Goal: Information Seeking & Learning: Learn about a topic

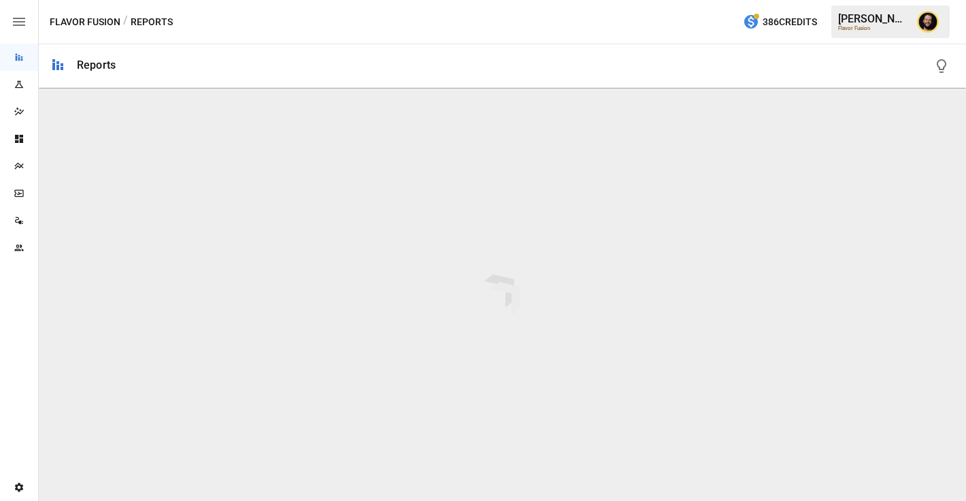
click at [14, 175] on div "Plans" at bounding box center [19, 165] width 38 height 27
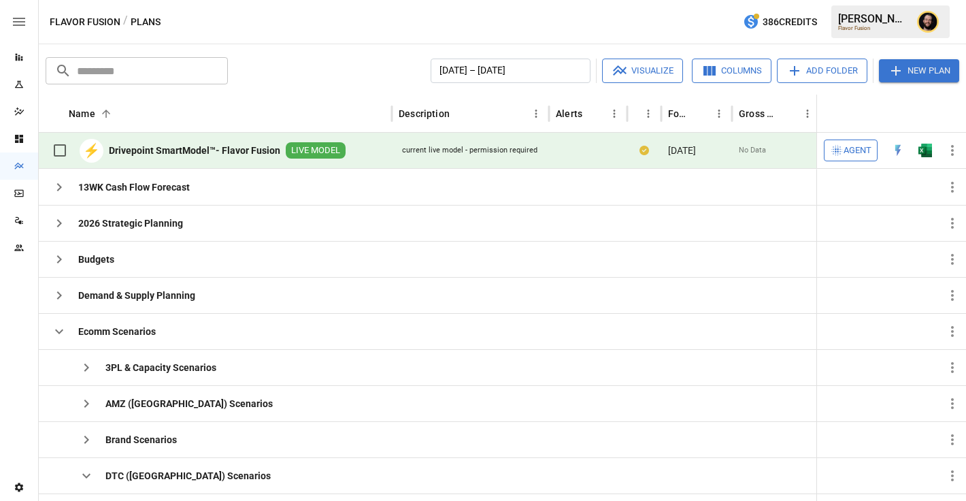
click at [855, 146] on span "Agent" at bounding box center [858, 151] width 28 height 16
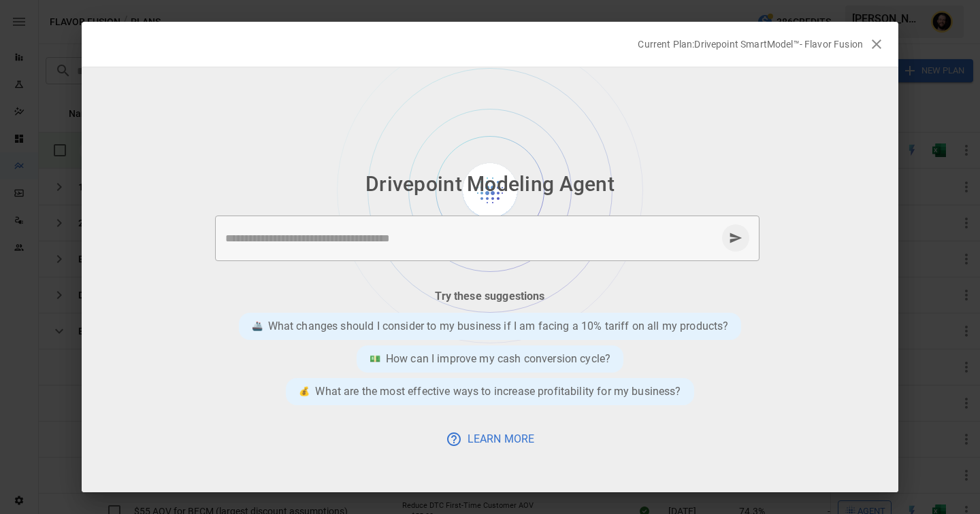
click at [346, 239] on textarea at bounding box center [470, 239] width 491 height 16
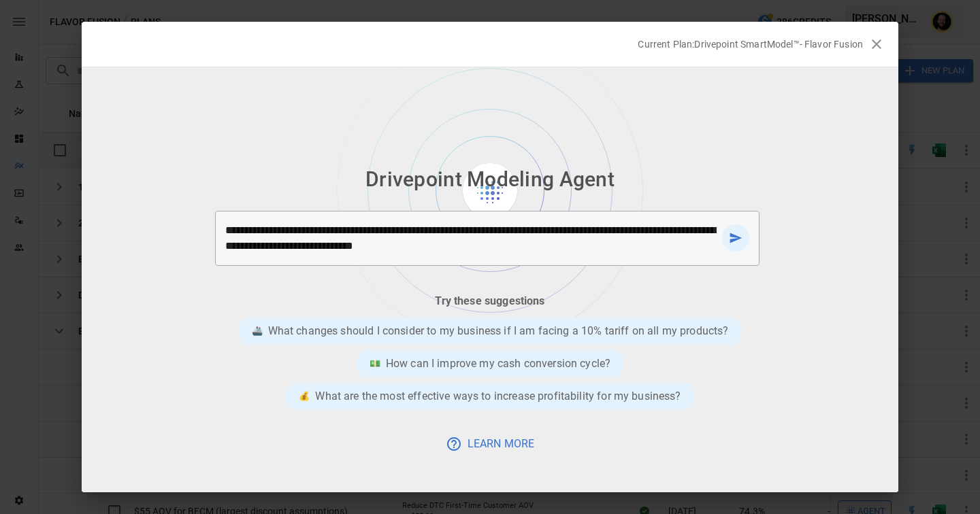
type textarea "**********"
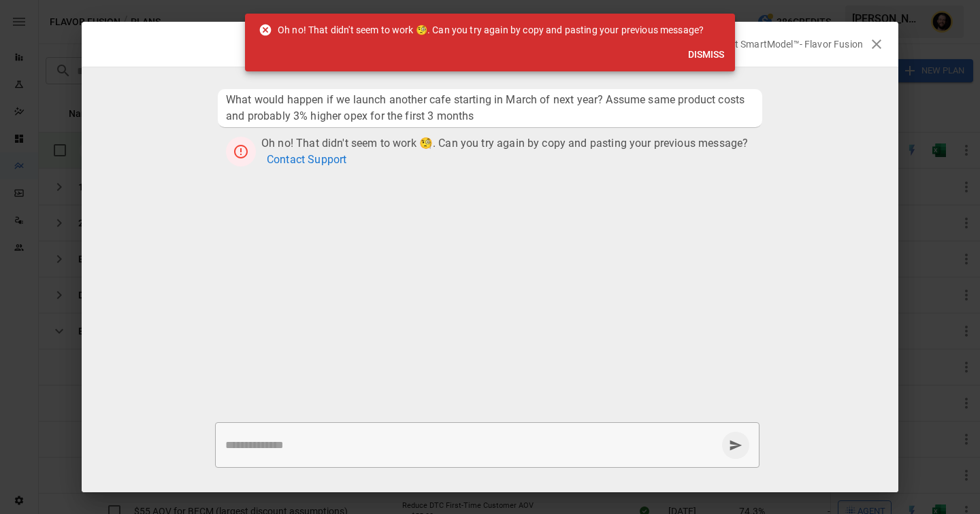
click at [698, 54] on button "Dismiss" at bounding box center [706, 54] width 47 height 25
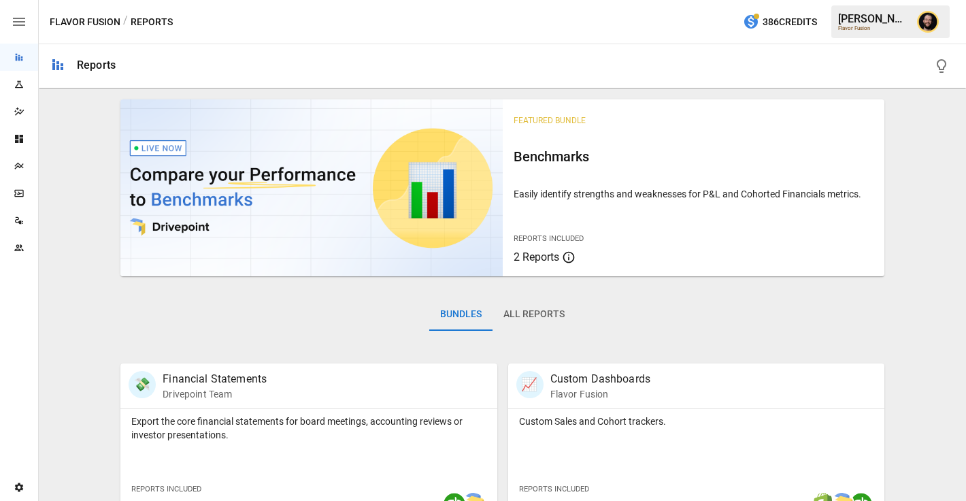
click at [20, 171] on icon "Plans" at bounding box center [19, 166] width 11 height 11
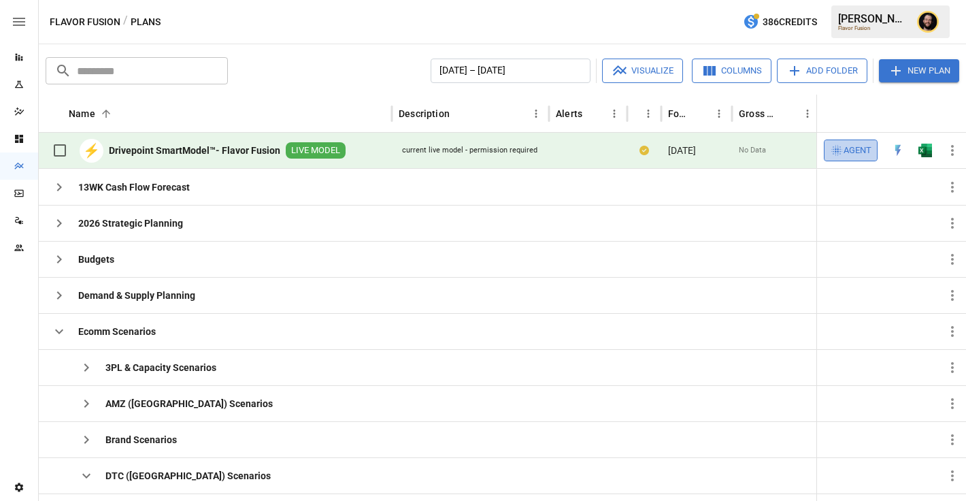
click at [854, 148] on span "Agent" at bounding box center [858, 151] width 28 height 16
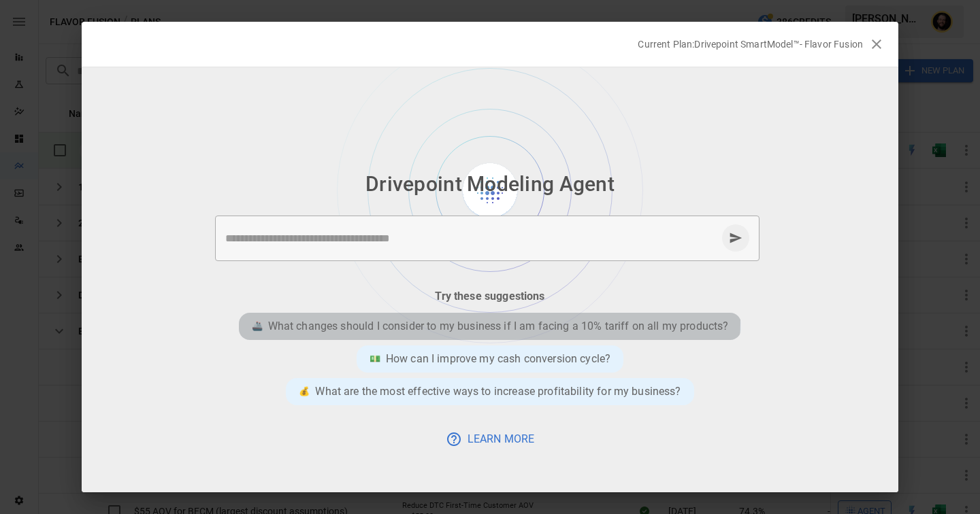
click at [432, 320] on p "What changes should I consider to my business if I am facing a 10% tariff on al…" at bounding box center [498, 326] width 461 height 16
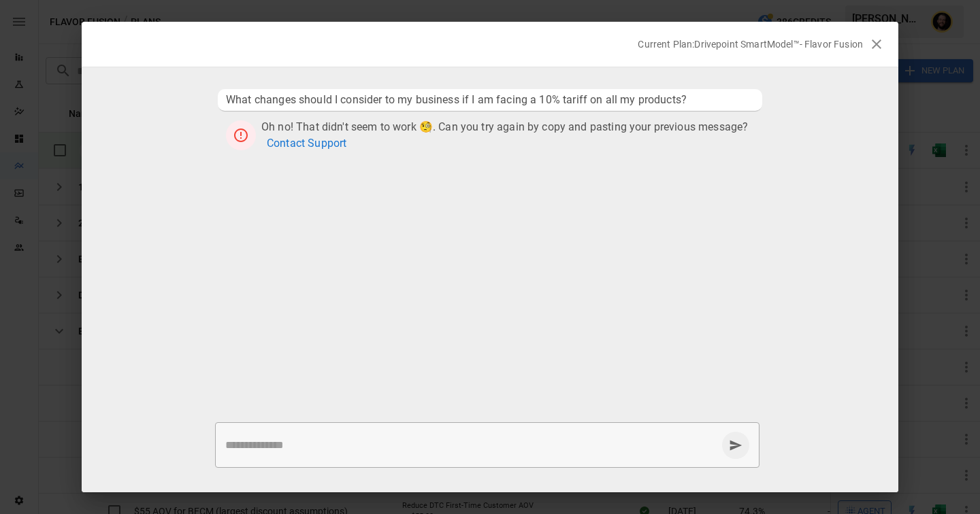
click at [881, 41] on icon "button" at bounding box center [876, 44] width 16 height 16
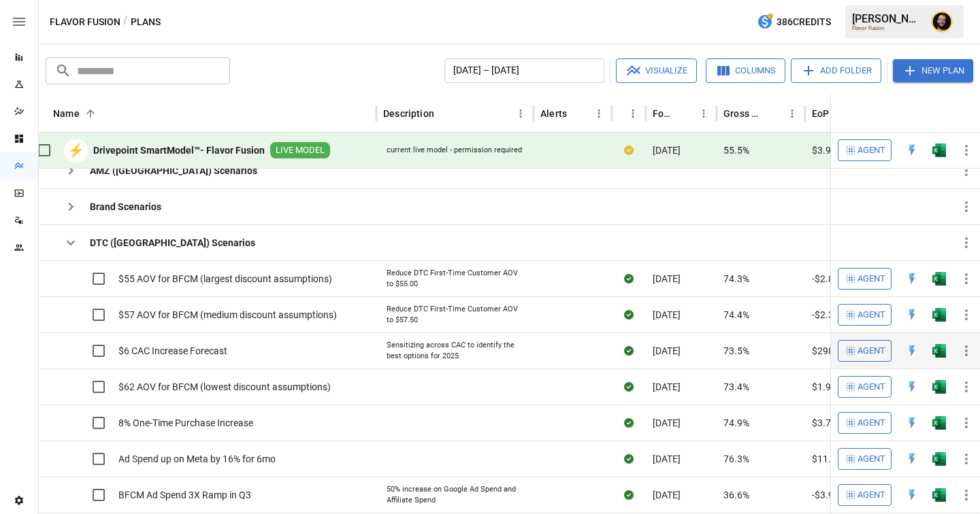
scroll to position [0, 7]
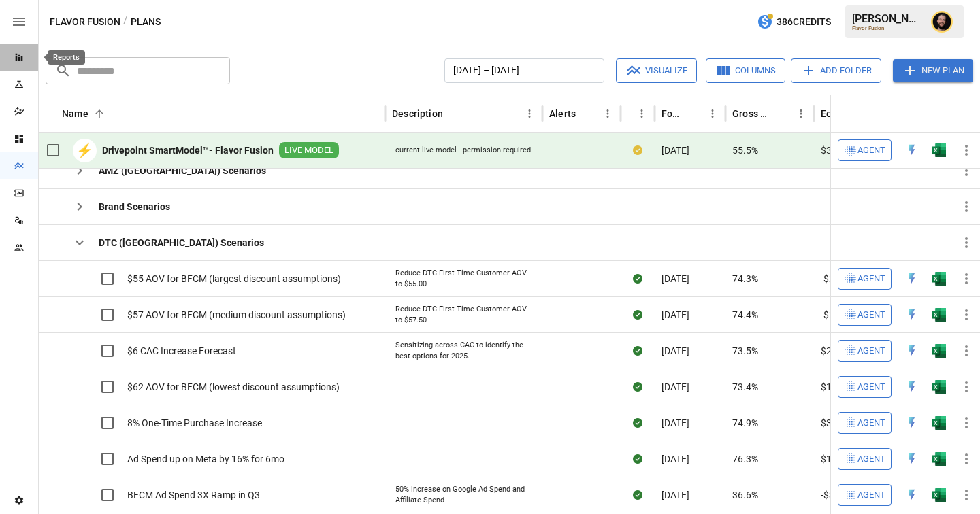
click at [16, 59] on icon "Reports" at bounding box center [19, 57] width 7 height 7
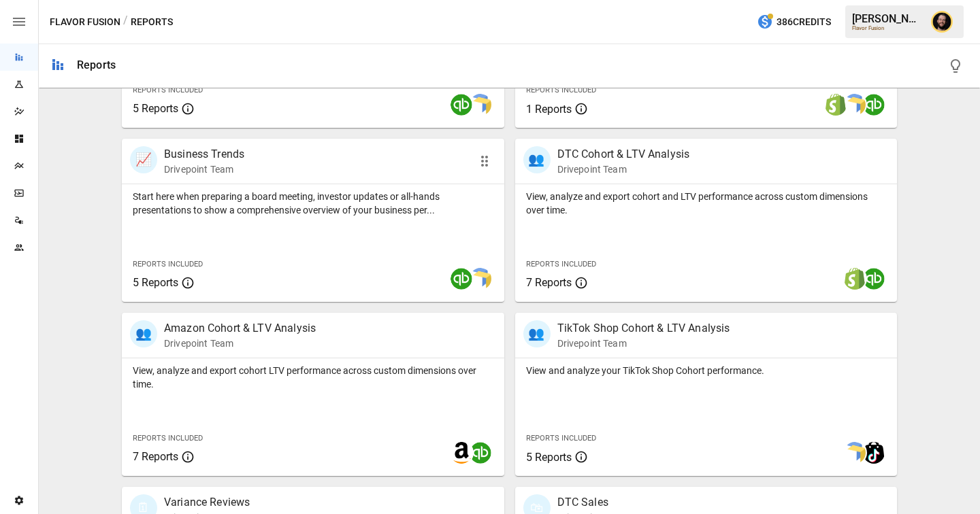
scroll to position [399, 0]
click at [692, 246] on div "View, analyze and export cohort and LTV performance across custom dimensions ov…" at bounding box center [706, 243] width 382 height 118
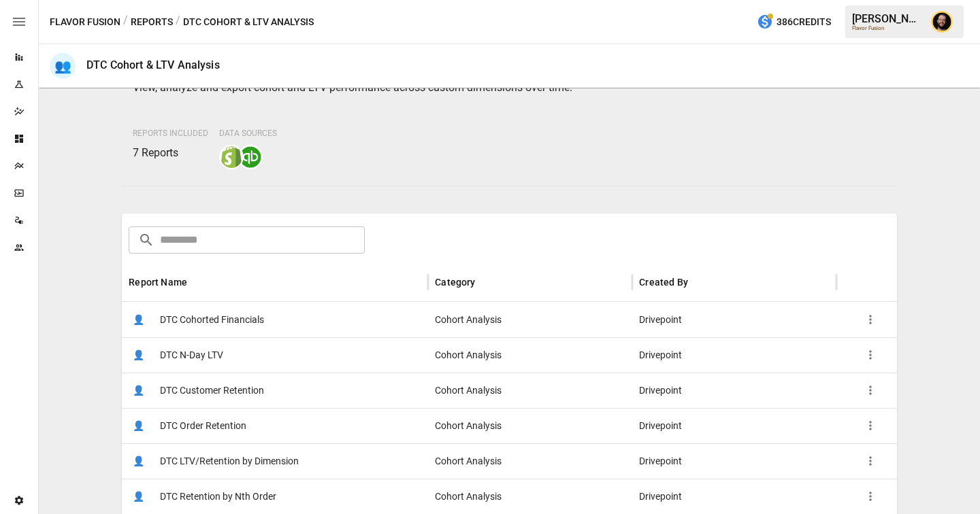
scroll to position [152, 0]
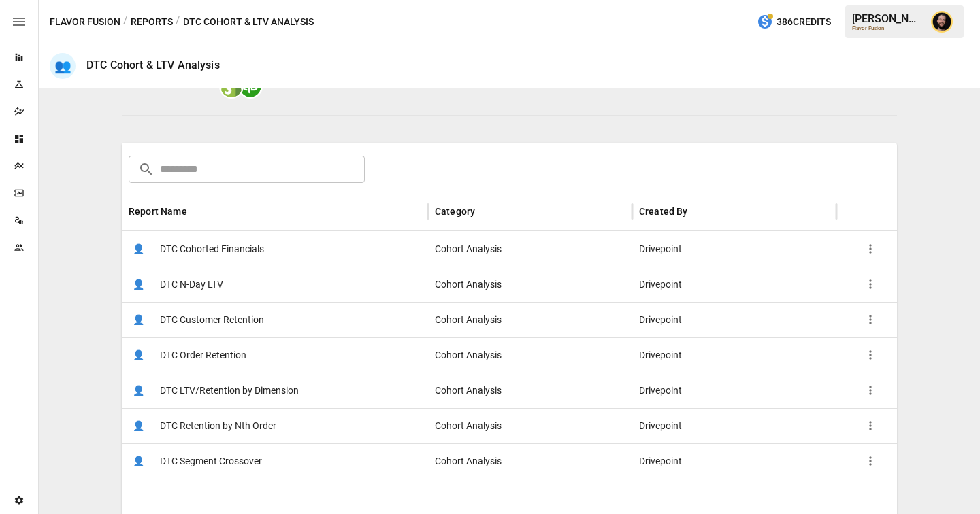
click at [248, 384] on span "DTC LTV/Retention by Dimension" at bounding box center [229, 391] width 139 height 35
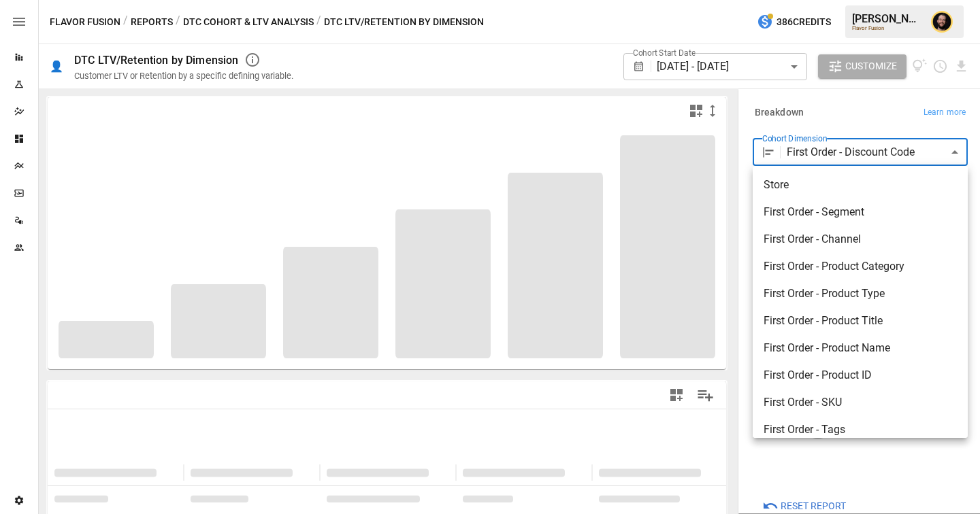
click at [847, 0] on body "**********" at bounding box center [490, 0] width 980 height 0
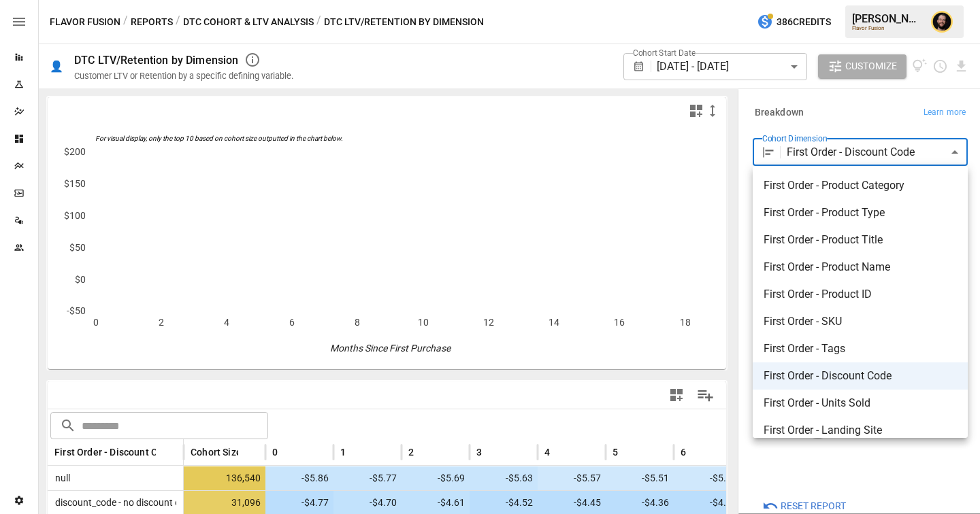
scroll to position [59, 0]
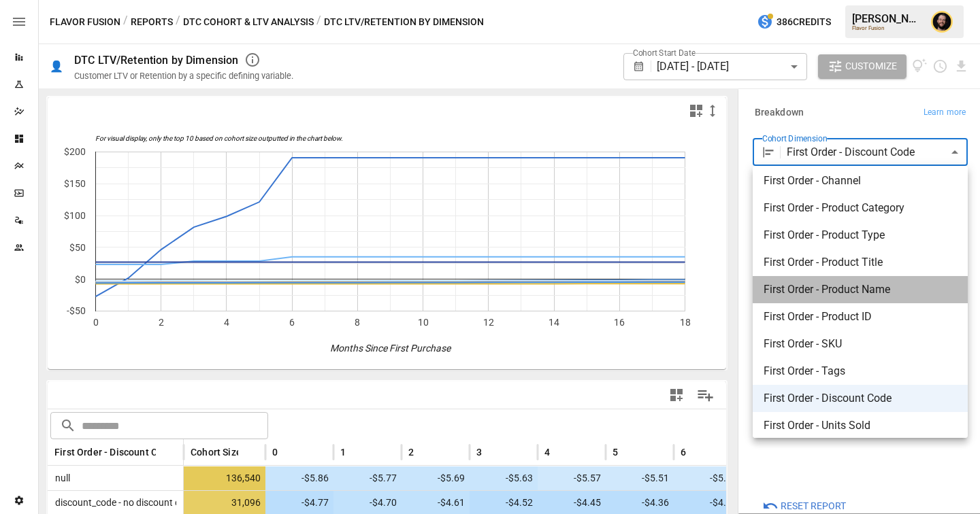
click at [836, 283] on span "First Order - Product Name" at bounding box center [860, 290] width 193 height 16
type input "**********"
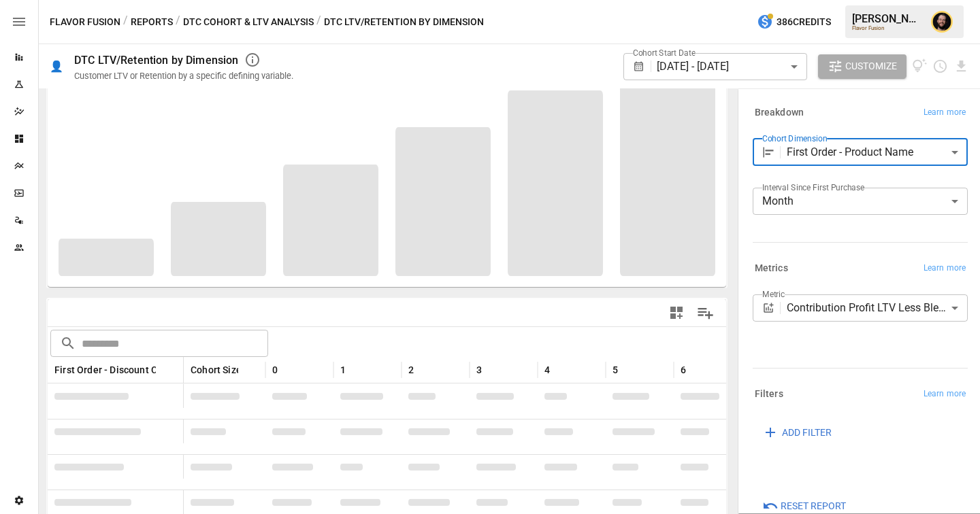
scroll to position [156, 0]
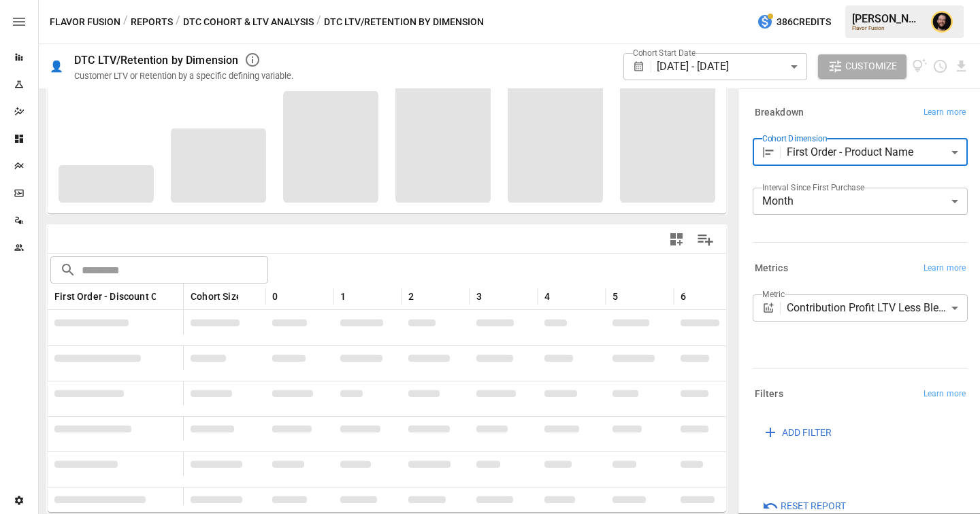
click at [464, 264] on div "​ ​" at bounding box center [387, 269] width 678 height 30
click at [901, 0] on body "Reports Experiments Dazzler Studio Dashboards Plans SmartModel ™ Data Sources T…" at bounding box center [490, 0] width 980 height 0
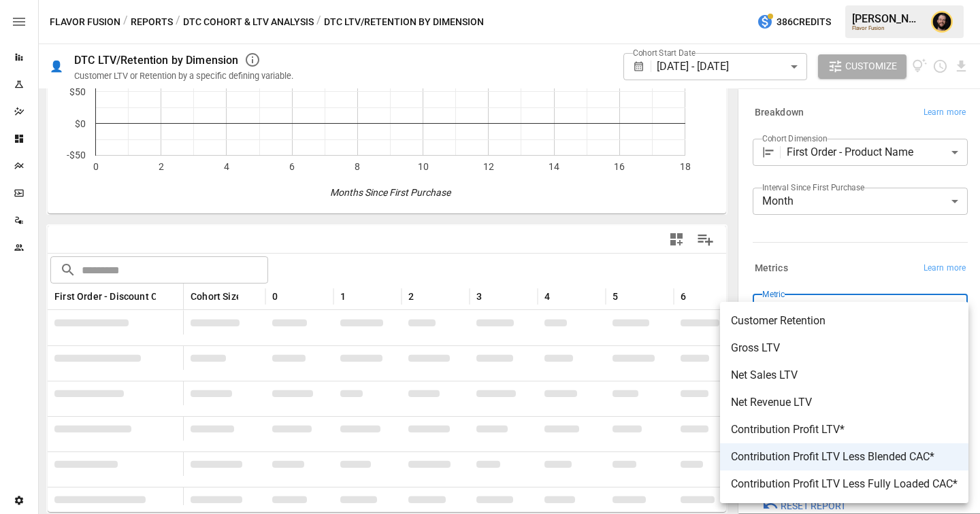
scroll to position [0, 0]
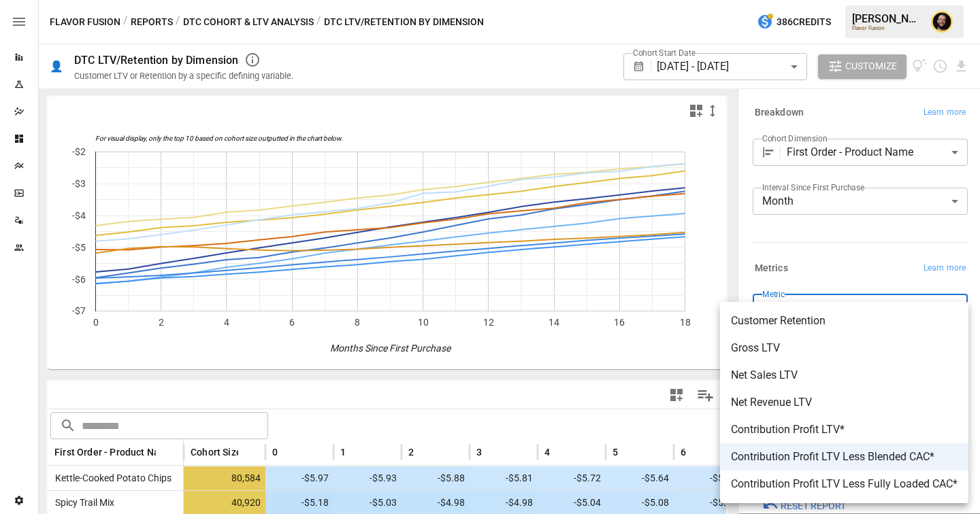
click at [870, 243] on div at bounding box center [490, 257] width 980 height 514
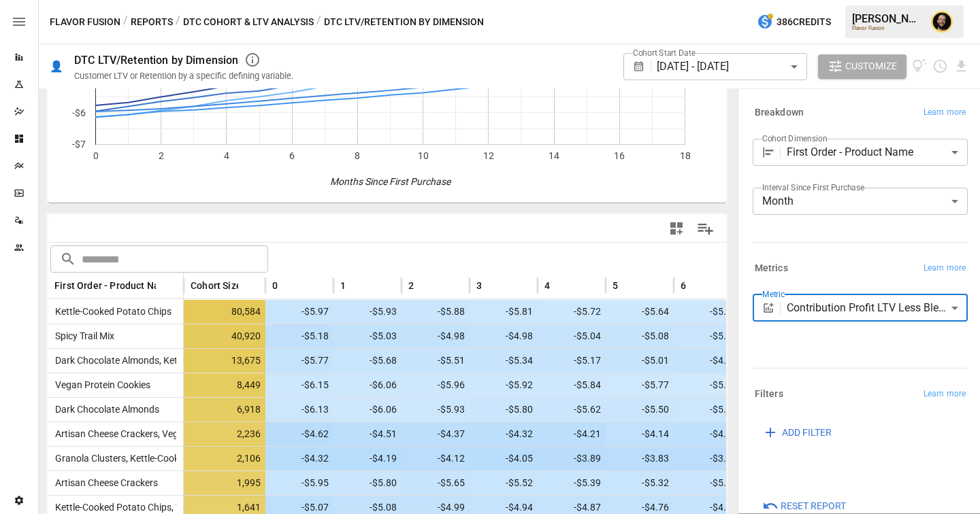
scroll to position [180, 0]
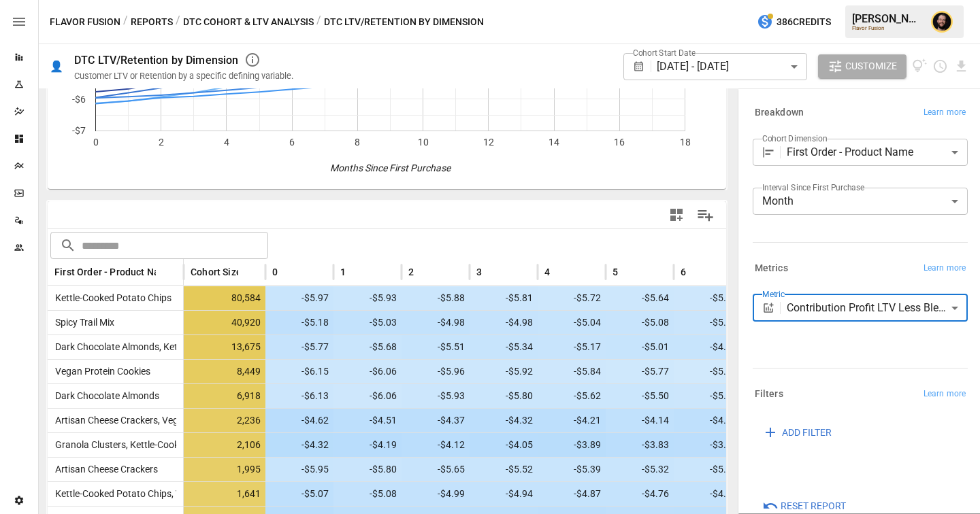
click at [813, 0] on body "Reports Experiments Dazzler Studio Dashboards Plans SmartModel ™ Data Sources T…" at bounding box center [490, 0] width 980 height 0
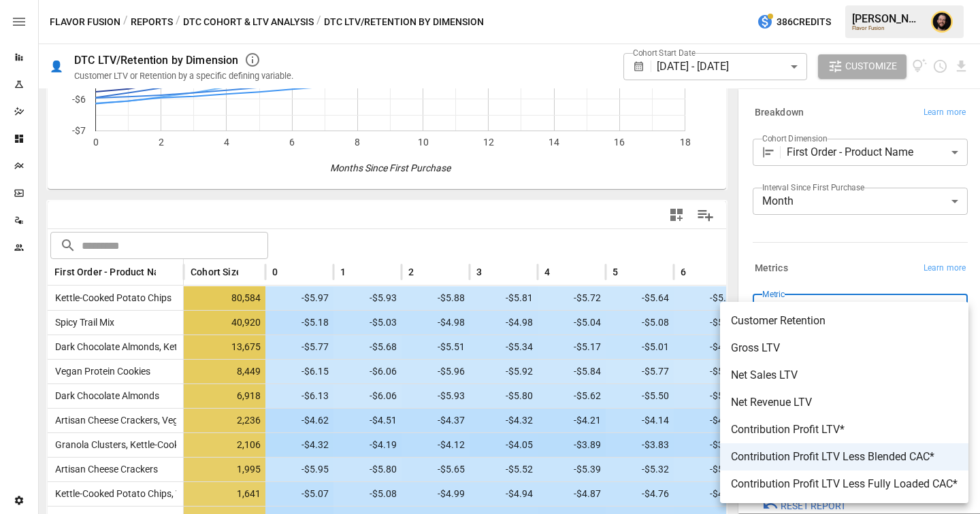
click at [182, 275] on div at bounding box center [490, 257] width 980 height 514
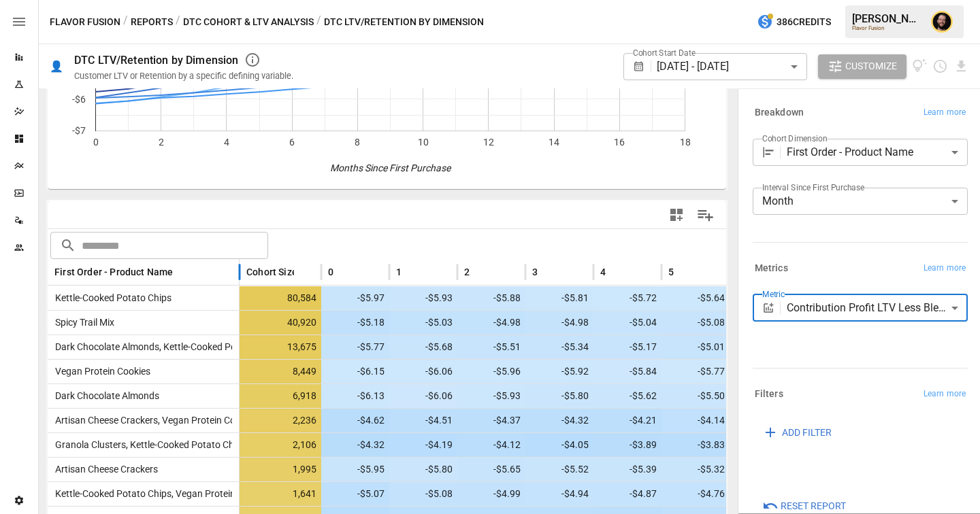
drag, startPoint x: 183, startPoint y: 270, endPoint x: 240, endPoint y: 272, distance: 56.5
click at [240, 273] on div at bounding box center [239, 272] width 7 height 27
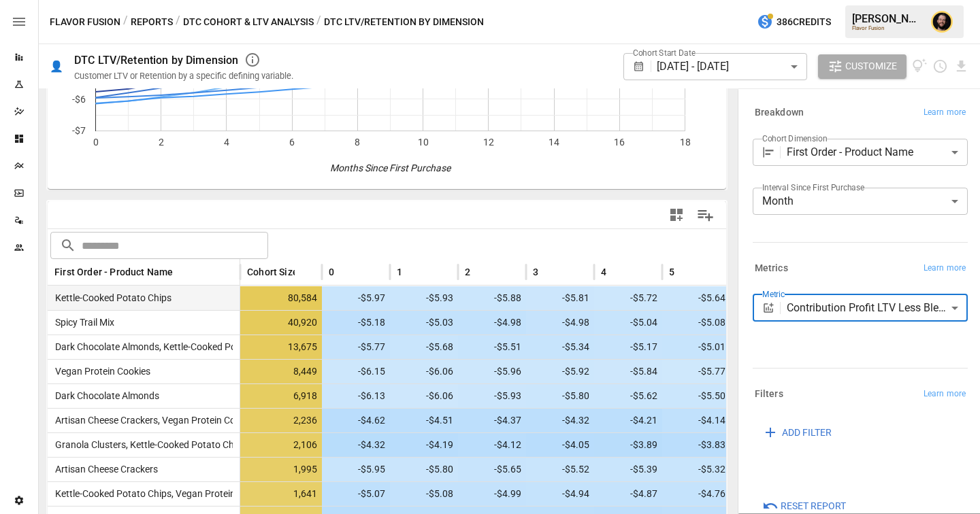
scroll to position [214, 0]
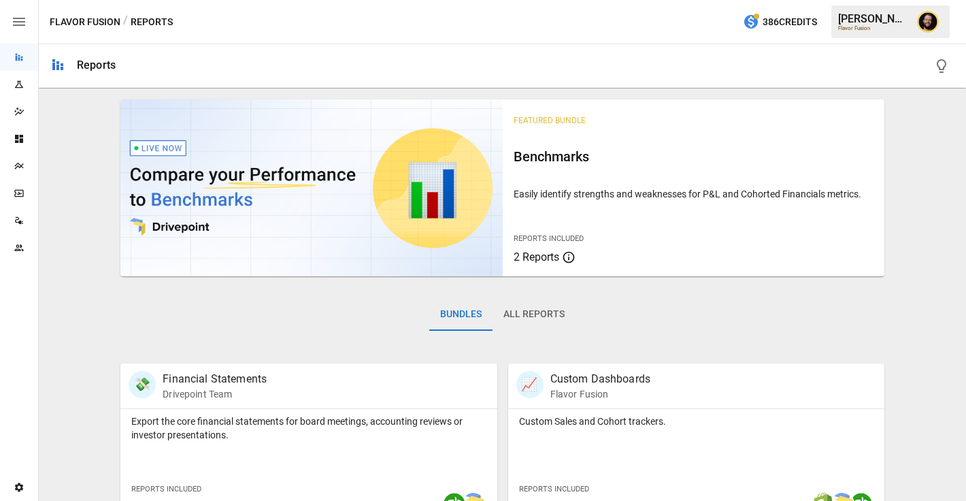
click at [12, 174] on div "Plans" at bounding box center [19, 165] width 38 height 27
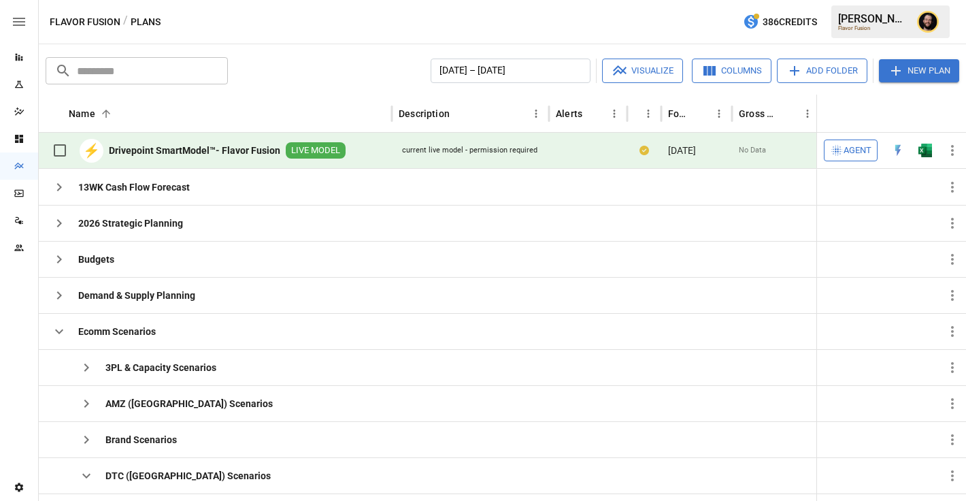
click at [931, 148] on img "Open in Excel" at bounding box center [926, 151] width 14 height 14
click at [60, 329] on icon "button" at bounding box center [59, 331] width 16 height 16
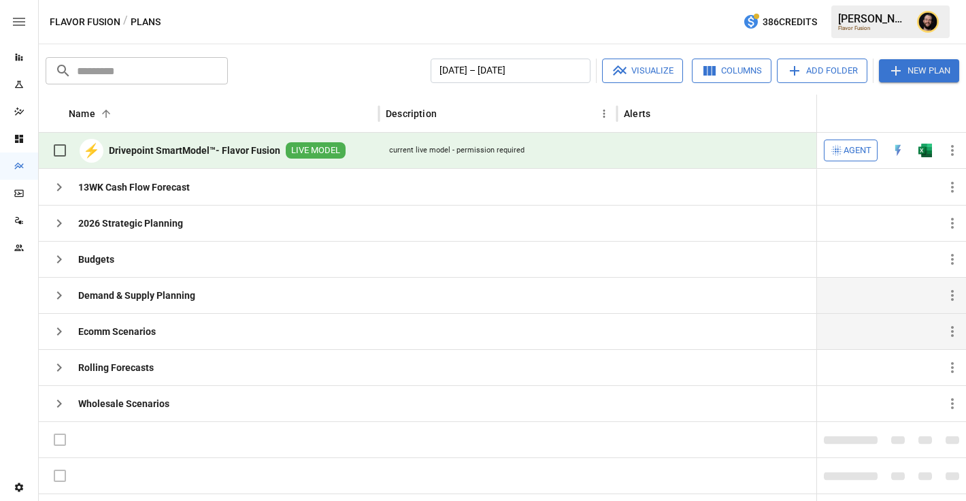
click at [61, 297] on icon "button" at bounding box center [59, 295] width 16 height 16
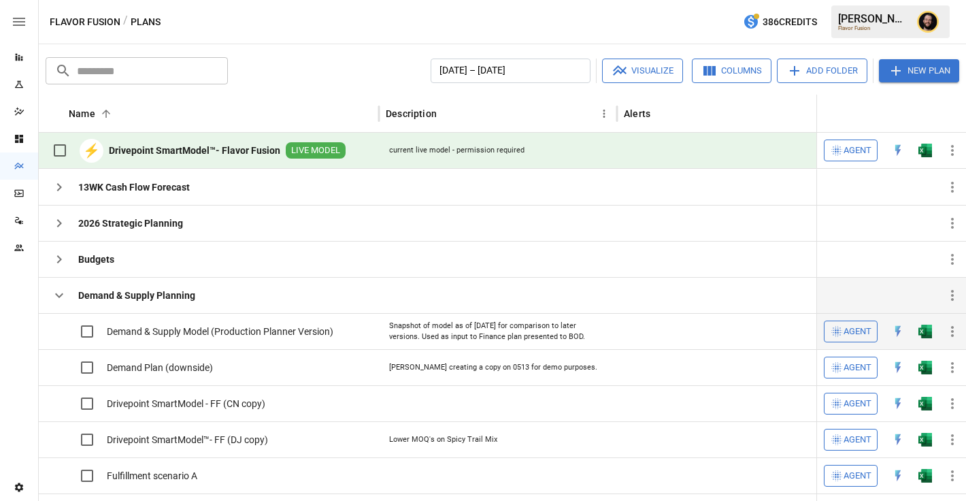
click at [927, 333] on img "Open in Excel" at bounding box center [926, 332] width 14 height 14
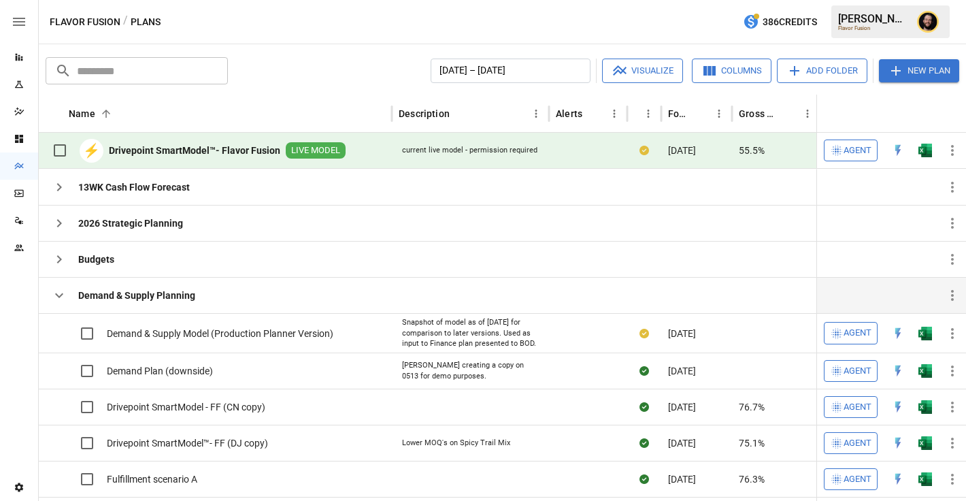
click at [57, 301] on icon "button" at bounding box center [59, 295] width 16 height 16
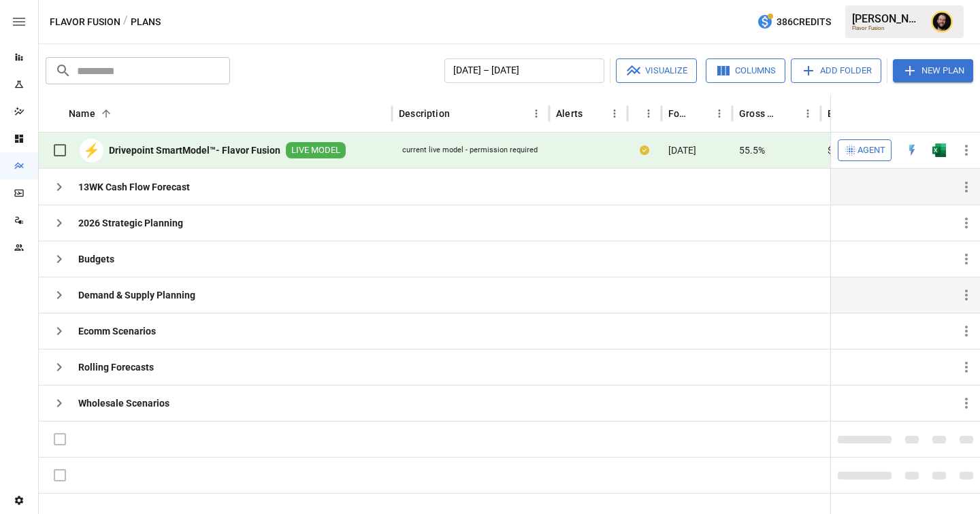
click at [63, 189] on icon "button" at bounding box center [59, 187] width 16 height 16
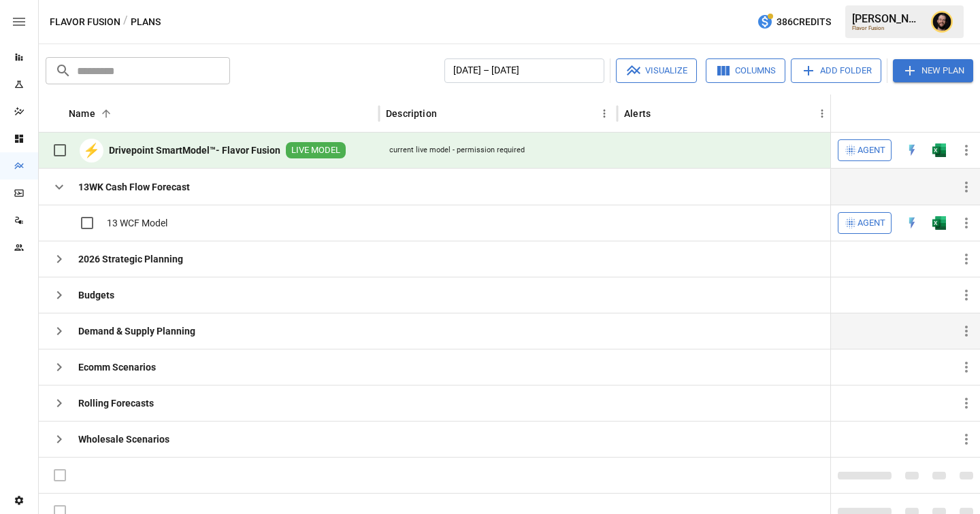
click at [62, 329] on icon "button" at bounding box center [59, 331] width 16 height 16
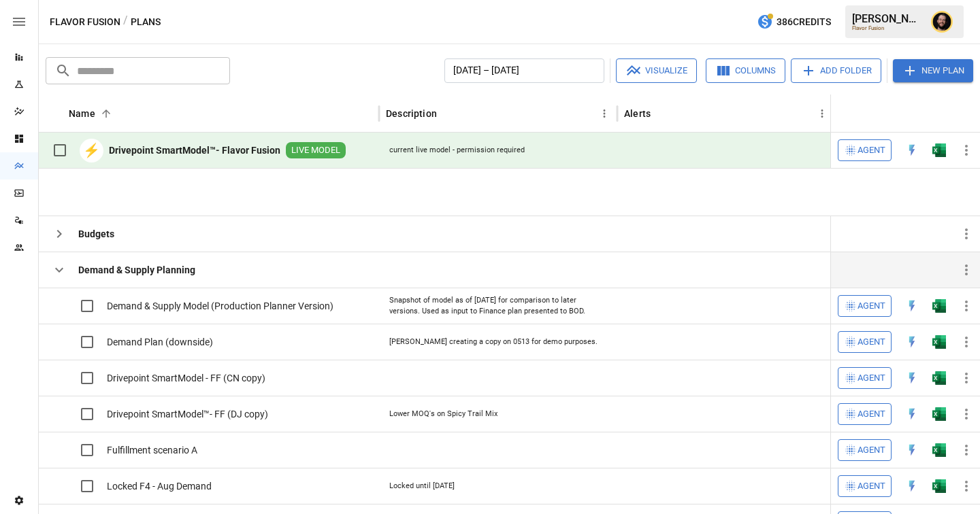
scroll to position [99, 0]
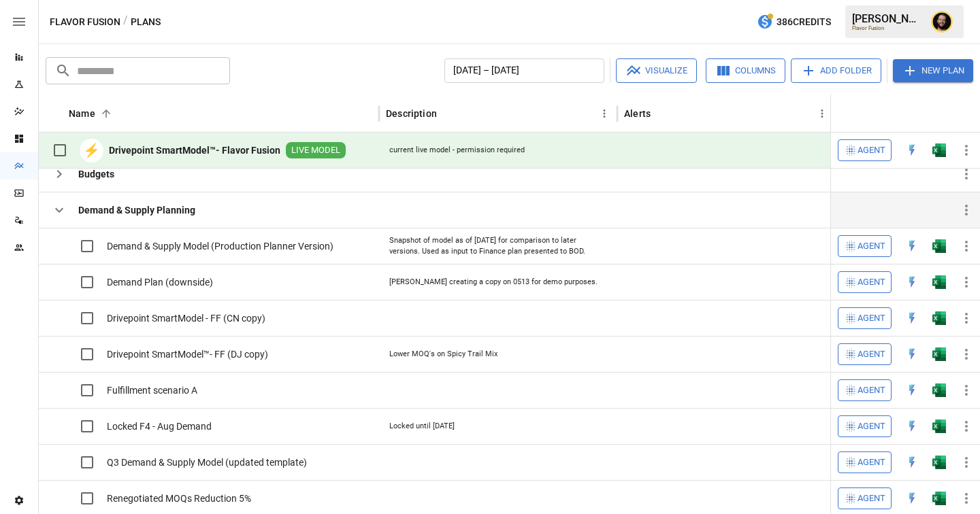
click at [61, 210] on icon "button" at bounding box center [59, 210] width 8 height 5
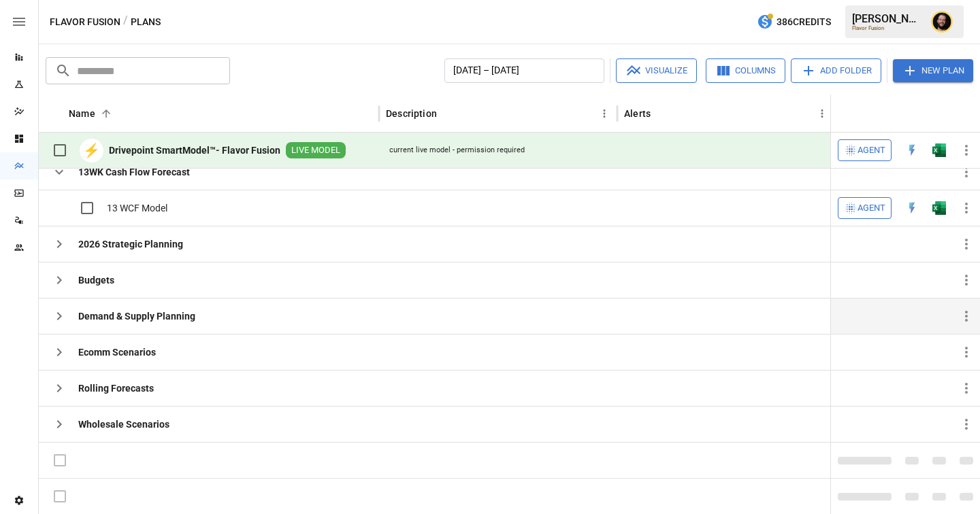
scroll to position [12, 0]
click at [65, 347] on icon "button" at bounding box center [59, 352] width 16 height 16
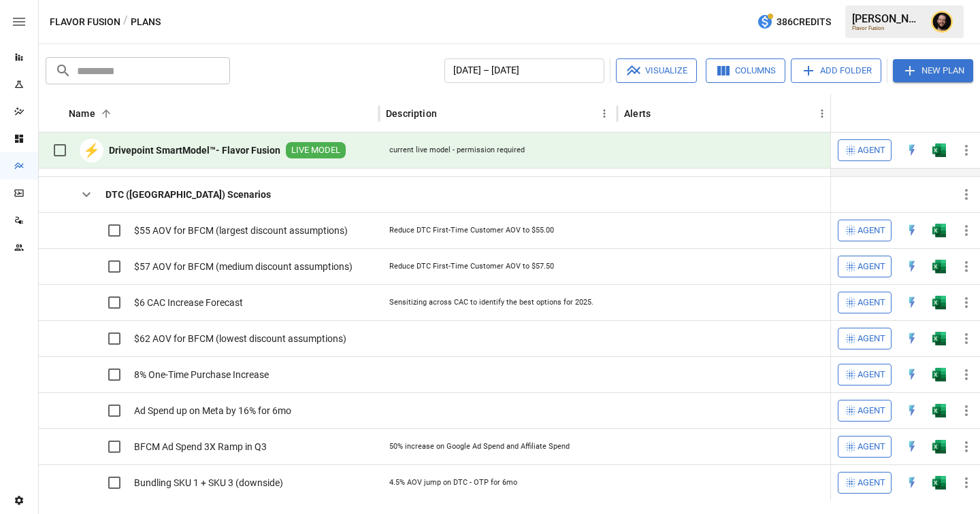
scroll to position [175, 0]
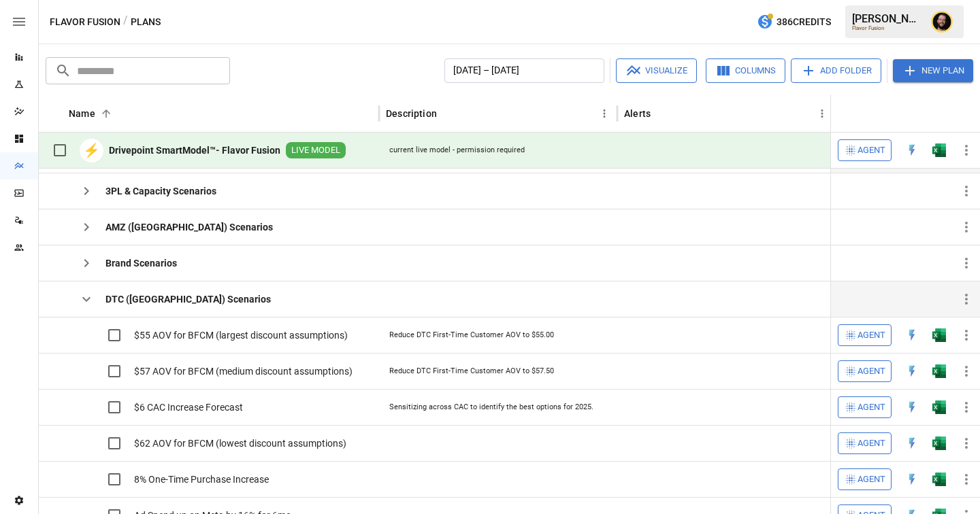
click at [82, 295] on icon "button" at bounding box center [86, 299] width 16 height 16
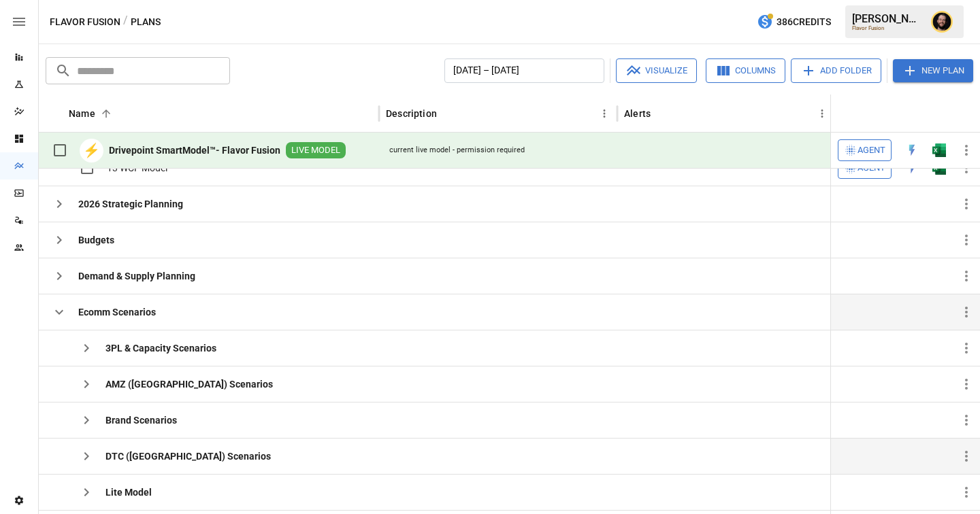
scroll to position [20, 0]
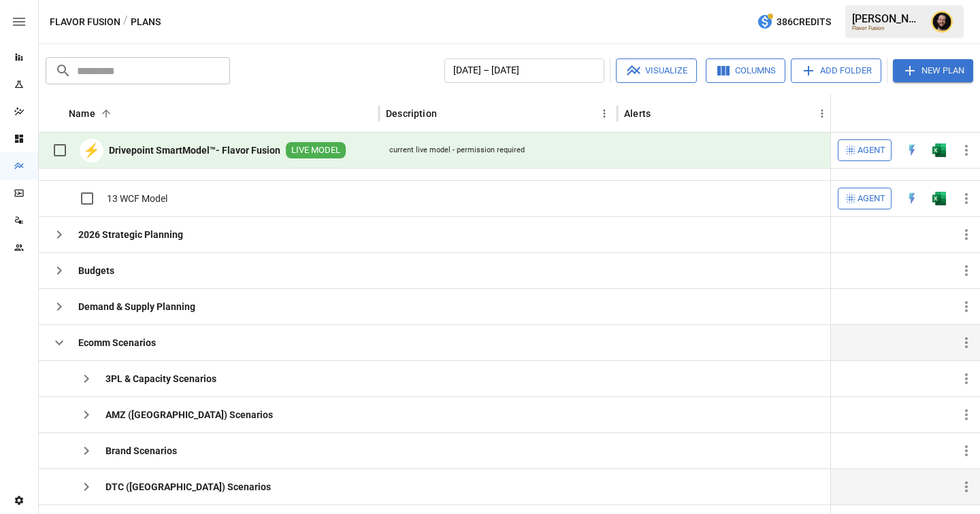
click at [56, 338] on icon "button" at bounding box center [59, 343] width 16 height 16
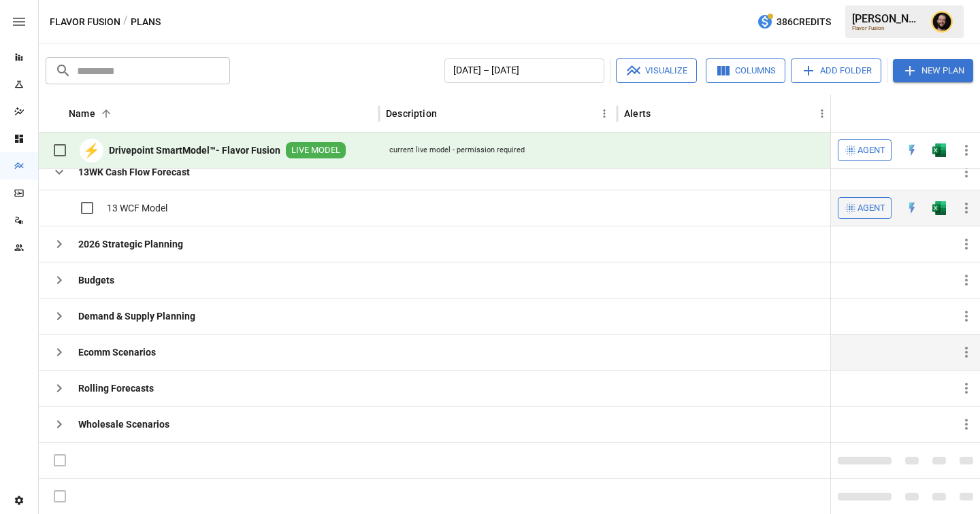
scroll to position [0, 0]
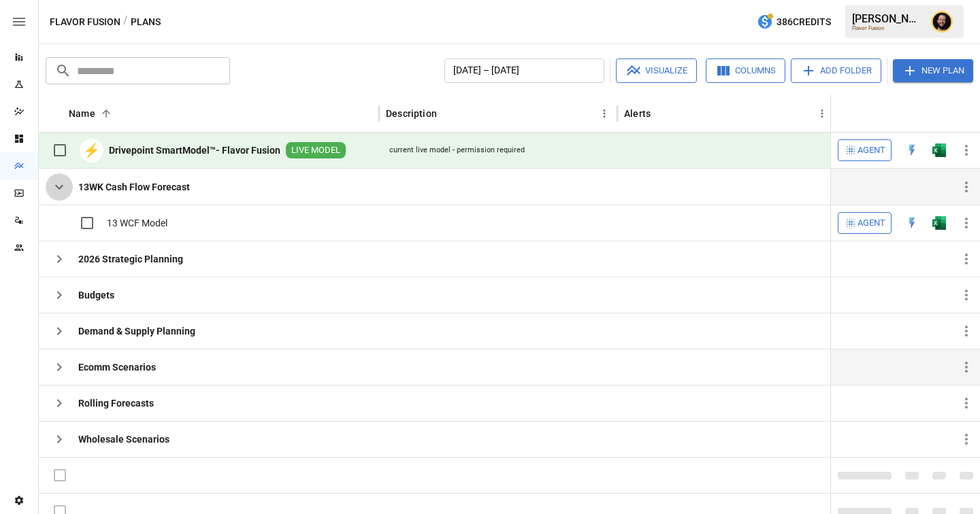
click at [66, 184] on icon "button" at bounding box center [59, 187] width 16 height 16
